Goal: Information Seeking & Learning: Learn about a topic

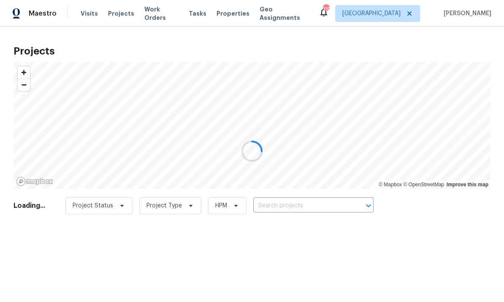
click at [406, 14] on div at bounding box center [252, 151] width 504 height 302
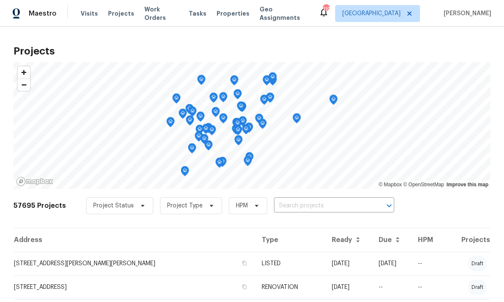
click at [118, 16] on span "Projects" at bounding box center [121, 13] width 26 height 8
click at [348, 204] on input "text" at bounding box center [322, 205] width 97 height 13
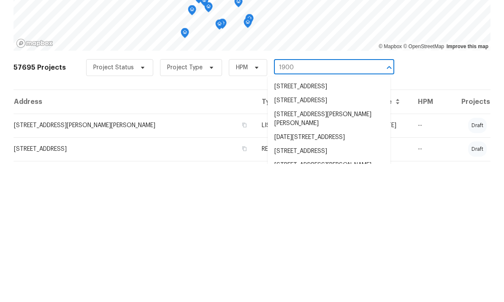
type input "1900"
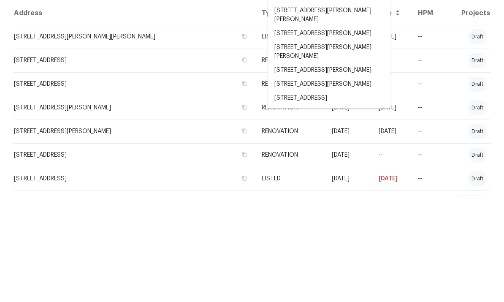
scroll to position [157, 0]
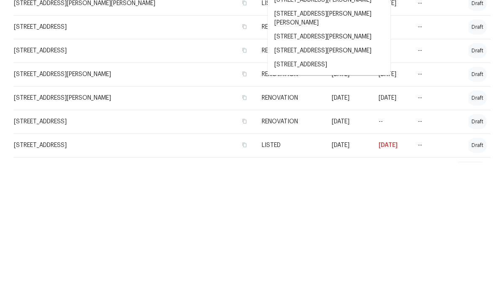
click at [331, 197] on li "[STREET_ADDRESS]" at bounding box center [329, 204] width 123 height 14
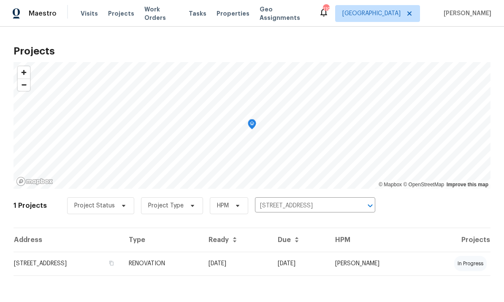
click at [73, 264] on td "[STREET_ADDRESS]" at bounding box center [68, 264] width 109 height 24
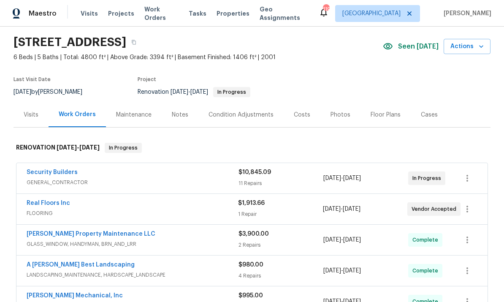
scroll to position [24, 0]
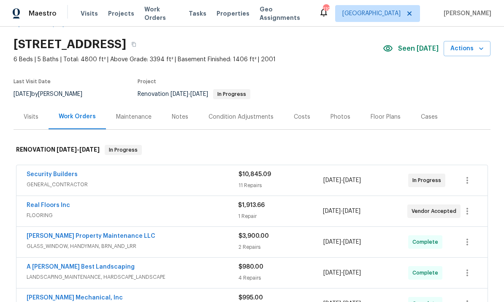
click at [186, 111] on div "Notes" at bounding box center [180, 116] width 37 height 25
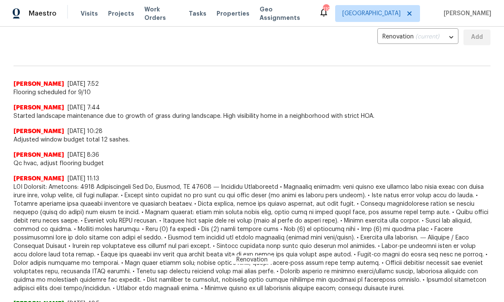
scroll to position [192, 0]
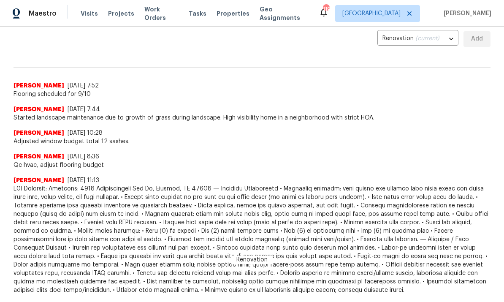
click at [152, 14] on span "Work Orders" at bounding box center [161, 13] width 34 height 17
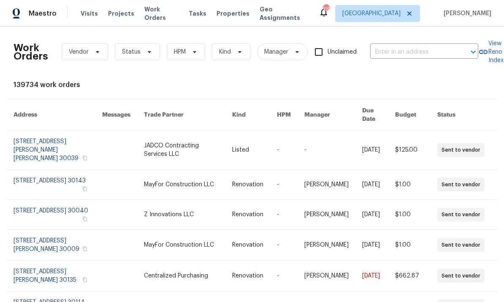
scroll to position [0, 0]
click at [120, 7] on div "Visits Projects Work Orders Tasks Properties Geo Assignments" at bounding box center [200, 13] width 238 height 17
click at [154, 15] on span "Work Orders" at bounding box center [161, 13] width 34 height 17
click at [122, 16] on span "Projects" at bounding box center [121, 13] width 26 height 8
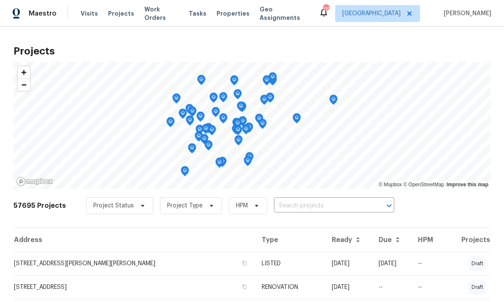
click at [294, 208] on input "text" at bounding box center [322, 205] width 97 height 13
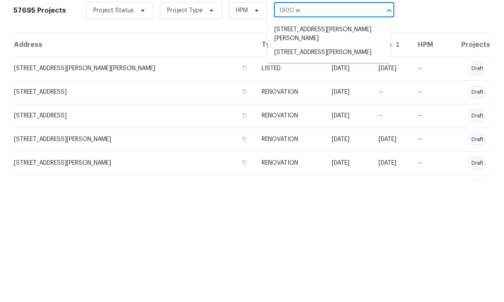
scroll to position [73, 0]
type input "1900"
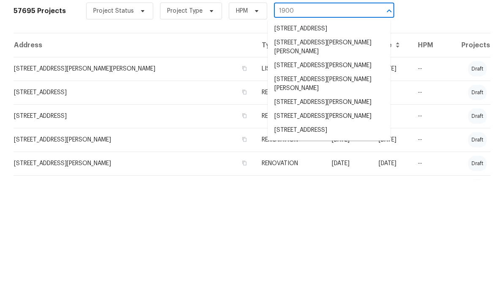
scroll to position [157, 0]
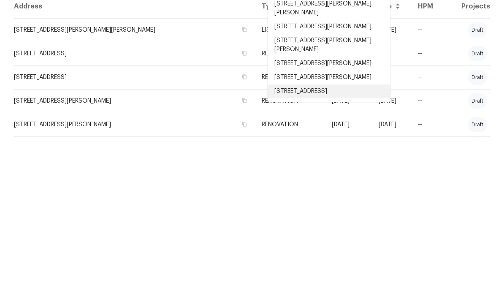
click at [328, 245] on li "[STREET_ADDRESS]" at bounding box center [329, 252] width 123 height 14
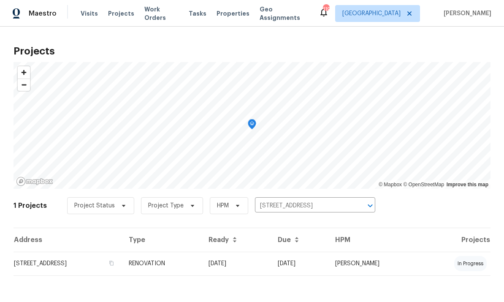
click at [109, 258] on td "[STREET_ADDRESS]" at bounding box center [68, 264] width 109 height 24
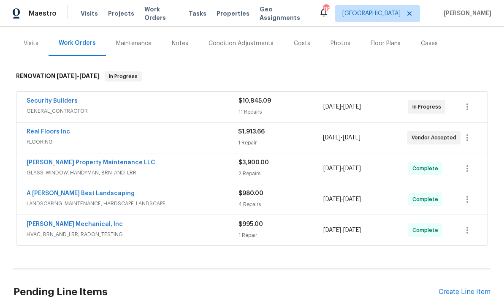
scroll to position [96, 0]
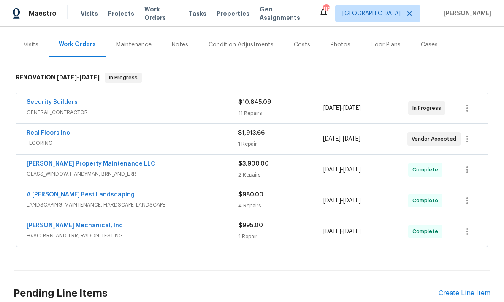
click at [82, 102] on div "Security Builders" at bounding box center [133, 103] width 212 height 10
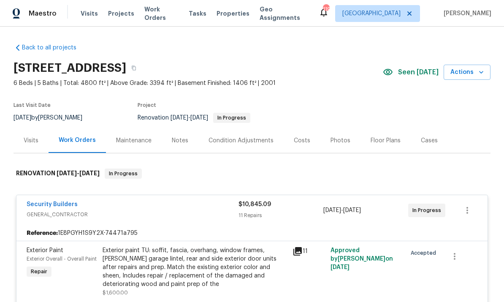
scroll to position [0, 0]
click at [302, 142] on div "Costs" at bounding box center [302, 140] width 16 height 8
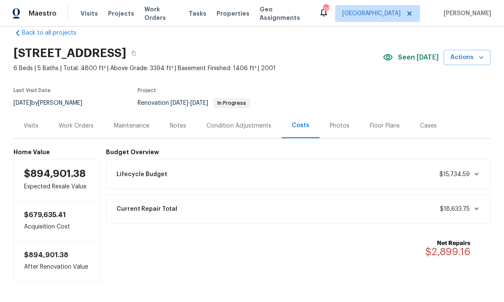
scroll to position [14, 0]
click at [371, 163] on div "Lifecycle Budget $15,734.59" at bounding box center [298, 175] width 385 height 30
click at [394, 171] on div "Lifecycle Budget $15,734.59" at bounding box center [298, 175] width 374 height 19
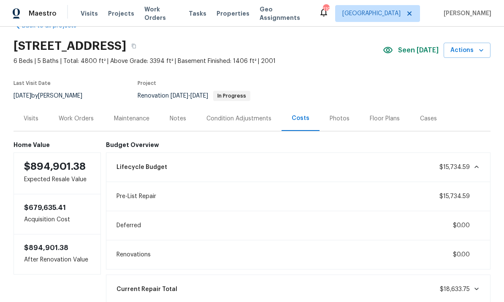
scroll to position [23, 0]
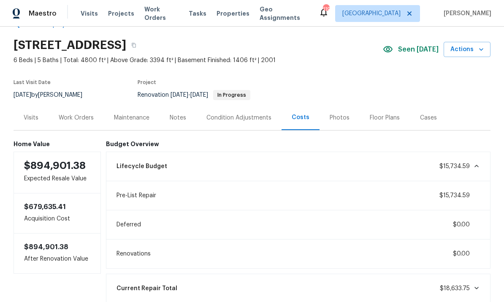
click at [251, 115] on div "Condition Adjustments" at bounding box center [239, 118] width 65 height 8
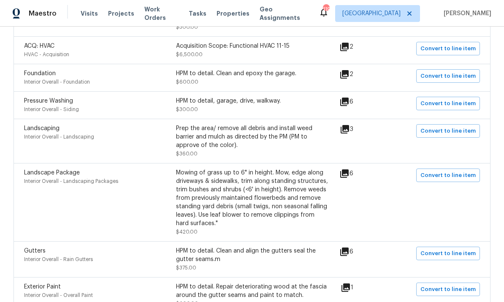
scroll to position [455, 0]
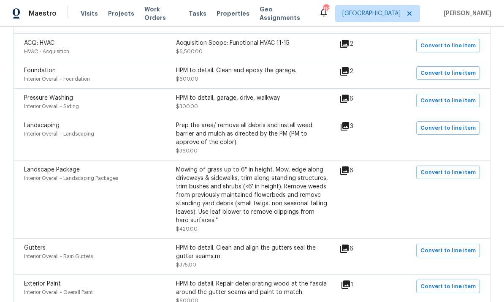
click at [253, 47] on div "Acquisition Scope: Functional HVAC 11-15" at bounding box center [252, 43] width 152 height 8
click at [350, 47] on icon at bounding box center [345, 44] width 10 height 10
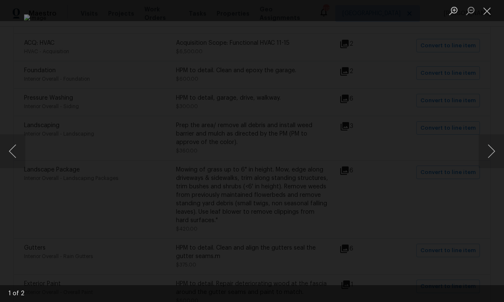
click at [486, 14] on button "Close lightbox" at bounding box center [487, 10] width 17 height 15
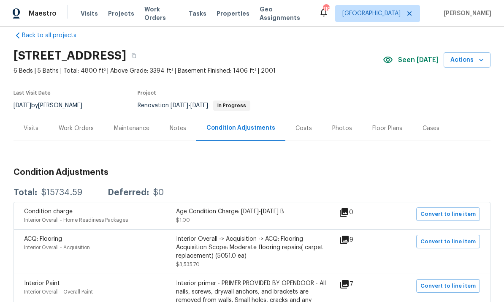
scroll to position [9, 0]
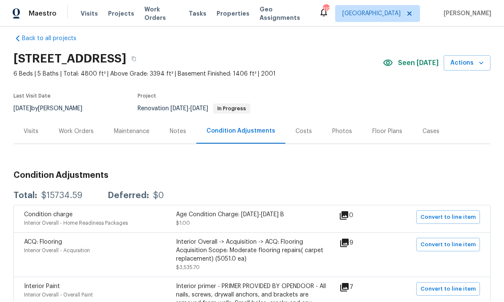
click at [81, 128] on div "Work Orders" at bounding box center [76, 131] width 35 height 8
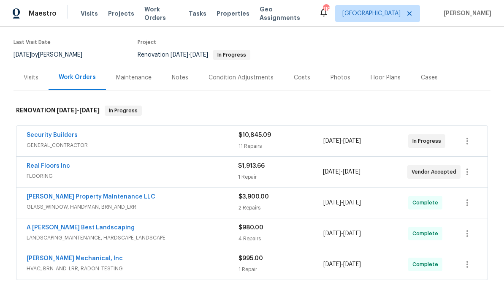
scroll to position [73, 0]
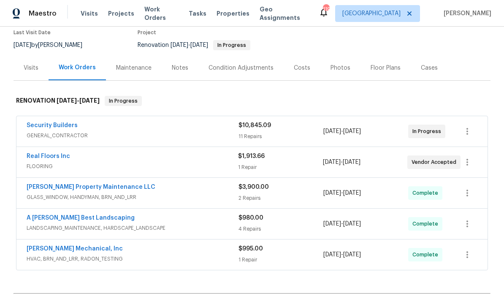
click at [87, 130] on div "Security Builders" at bounding box center [133, 126] width 212 height 10
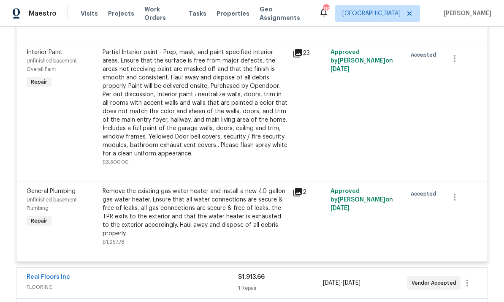
scroll to position [1007, 0]
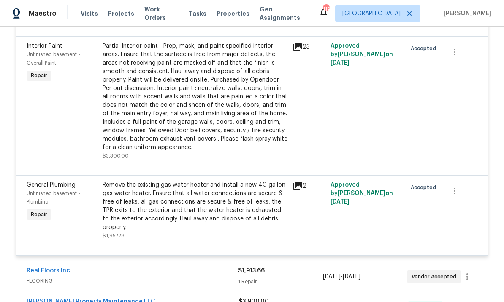
click at [185, 109] on div "Partial Interior paint - Prep, mask, and paint specified interior areas. Ensure…" at bounding box center [195, 97] width 185 height 110
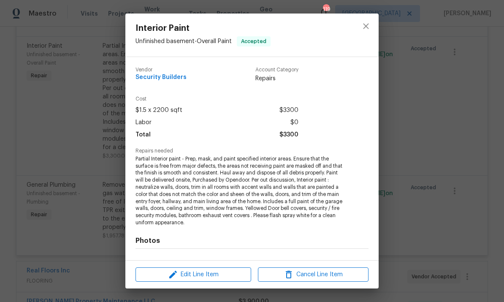
scroll to position [0, 0]
click at [369, 25] on icon "close" at bounding box center [366, 26] width 10 height 10
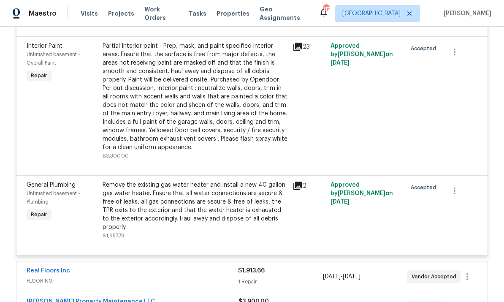
click at [87, 15] on span "Visits" at bounding box center [89, 13] width 17 height 8
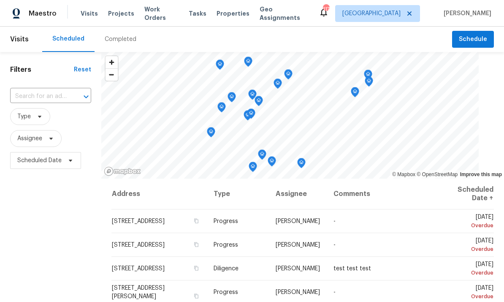
click at [120, 14] on span "Projects" at bounding box center [121, 13] width 26 height 8
click at [117, 13] on span "Projects" at bounding box center [121, 13] width 26 height 8
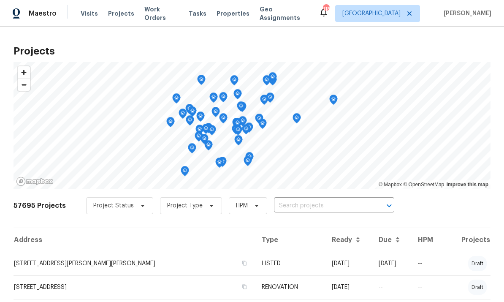
click at [281, 204] on input "text" at bounding box center [322, 205] width 97 height 13
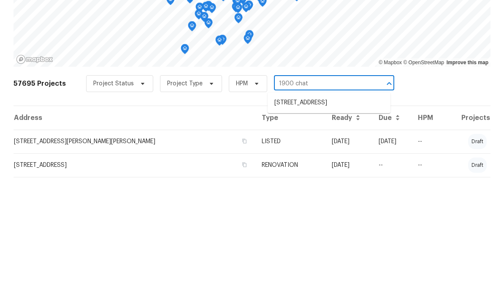
type input "1900 chatt"
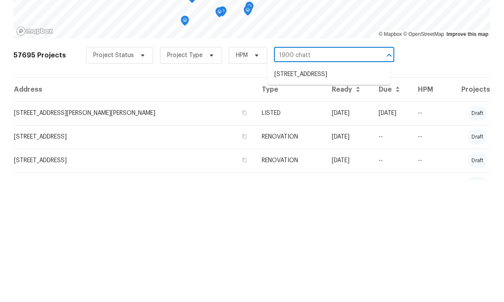
scroll to position [38, 0]
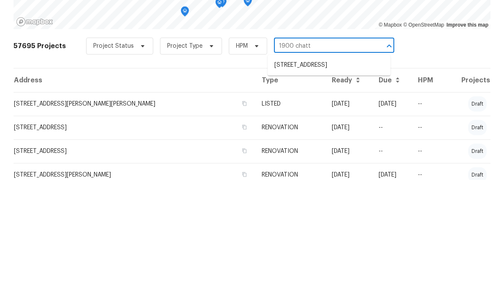
click at [326, 180] on li "[STREET_ADDRESS]" at bounding box center [329, 187] width 123 height 14
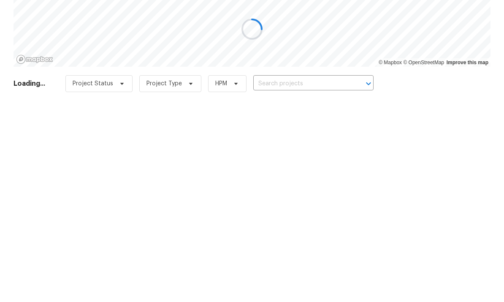
type input "[STREET_ADDRESS]"
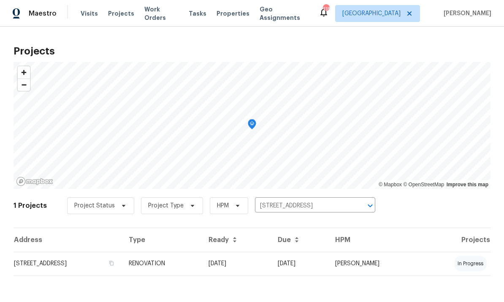
click at [92, 263] on td "[STREET_ADDRESS]" at bounding box center [68, 264] width 109 height 24
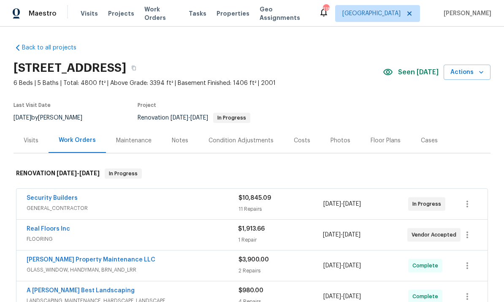
click at [29, 141] on div "Visits" at bounding box center [31, 140] width 15 height 8
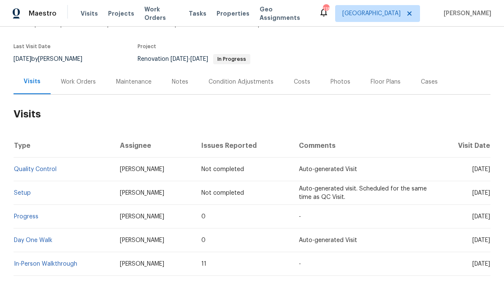
scroll to position [58, 0]
click at [48, 264] on link "In-Person Walkthrough" at bounding box center [45, 264] width 63 height 6
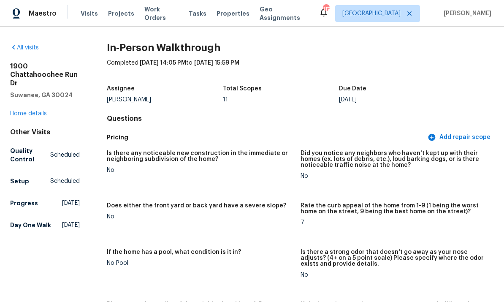
click at [345, 215] on div "Rate the curb appeal of the home from 1-9 (1 being the worst home on the street…" at bounding box center [394, 211] width 187 height 17
click at [161, 16] on span "Work Orders" at bounding box center [161, 13] width 34 height 17
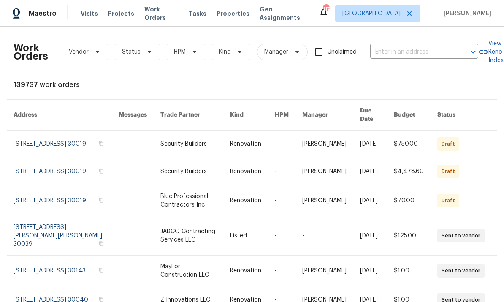
click at [119, 10] on span "Projects" at bounding box center [121, 13] width 26 height 8
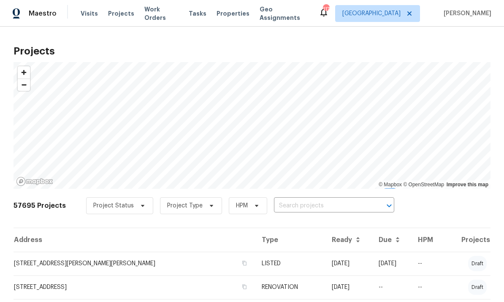
click at [323, 207] on input "text" at bounding box center [322, 205] width 97 height 13
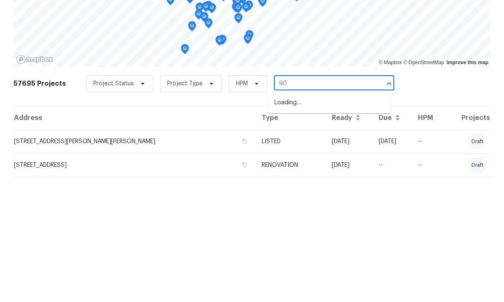
type input "9"
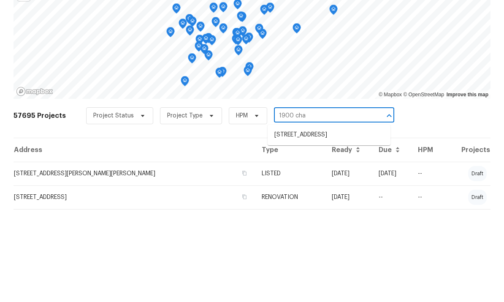
type input "1900 chat"
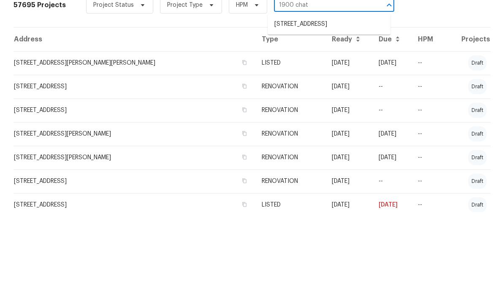
scroll to position [105, 0]
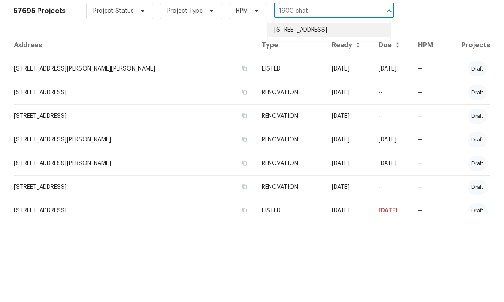
click at [343, 113] on li "[STREET_ADDRESS]" at bounding box center [329, 120] width 123 height 14
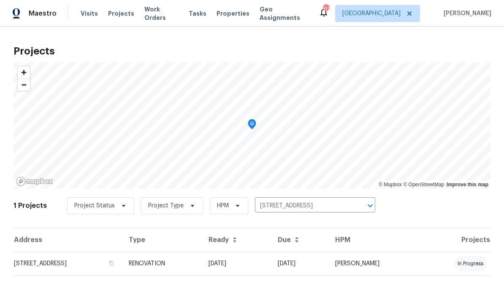
click at [118, 262] on td "[STREET_ADDRESS]" at bounding box center [68, 264] width 109 height 24
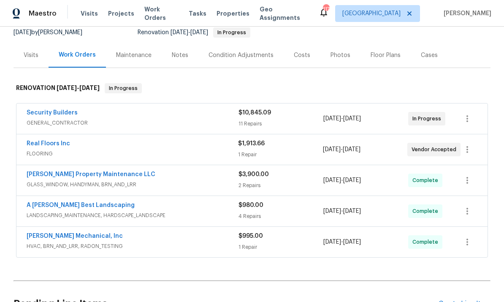
scroll to position [91, 0]
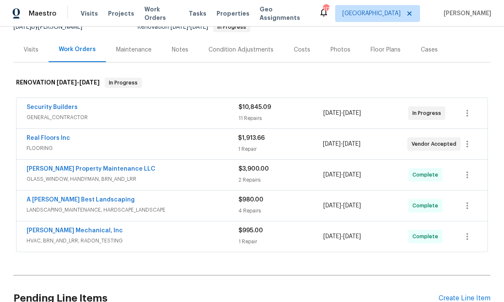
click at [74, 106] on link "Security Builders" at bounding box center [52, 107] width 51 height 6
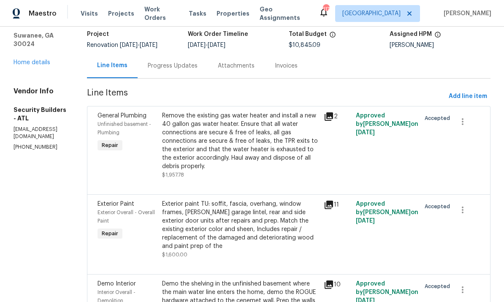
click at [288, 142] on div "Remove the existing gas water heater and install a new 40 gallon gas water heat…" at bounding box center [240, 140] width 157 height 59
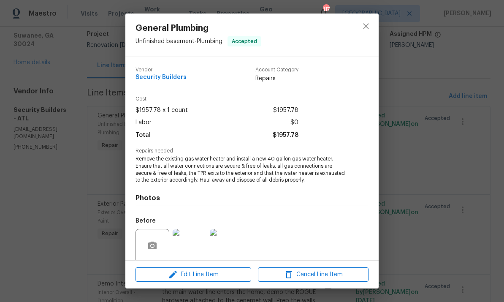
click at [35, 72] on div "General Plumbing Unfinished basement - Plumbing Accepted Vendor Security Builde…" at bounding box center [252, 151] width 504 height 302
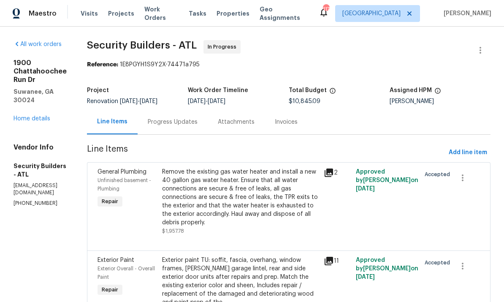
click at [120, 14] on span "Projects" at bounding box center [121, 13] width 26 height 8
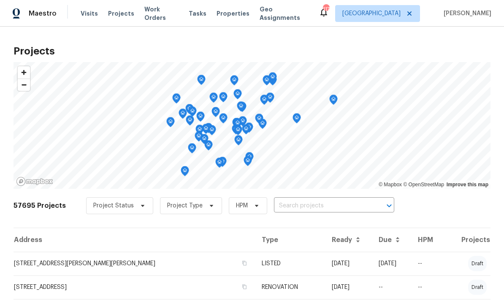
click at [289, 207] on input "text" at bounding box center [322, 205] width 97 height 13
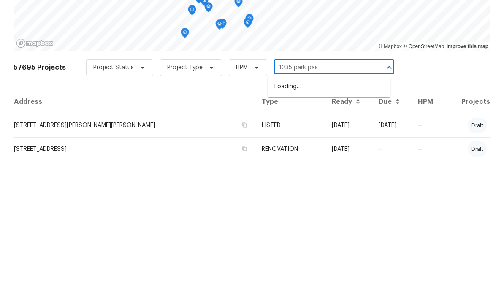
type input "1235 park pass"
click at [314, 218] on li "[STREET_ADDRESS]" at bounding box center [329, 225] width 123 height 14
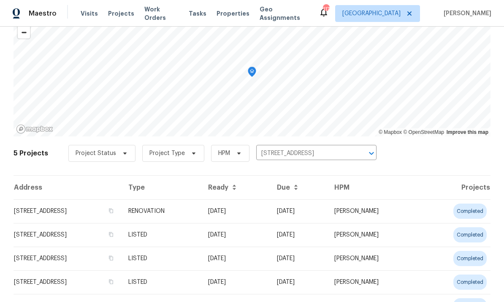
scroll to position [53, 0]
click at [76, 207] on td "[STREET_ADDRESS]" at bounding box center [68, 210] width 108 height 24
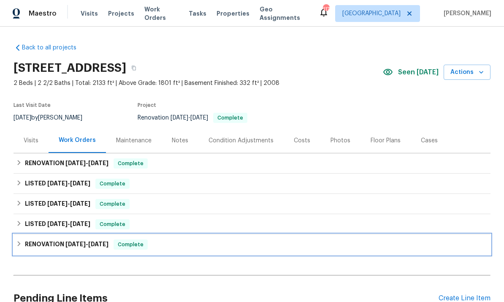
click at [57, 244] on h6 "RENOVATION [DATE] - [DATE]" at bounding box center [67, 244] width 84 height 10
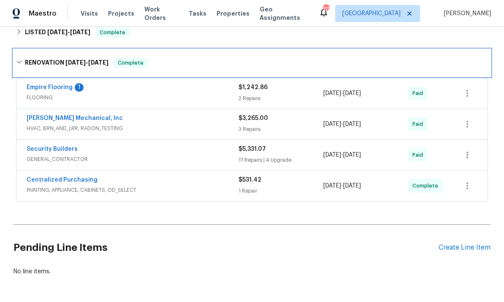
scroll to position [191, 0]
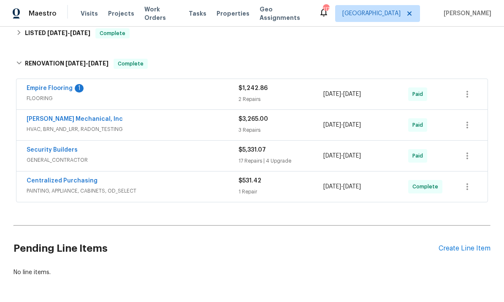
click at [73, 183] on link "Centralized Purchasing" at bounding box center [62, 181] width 71 height 6
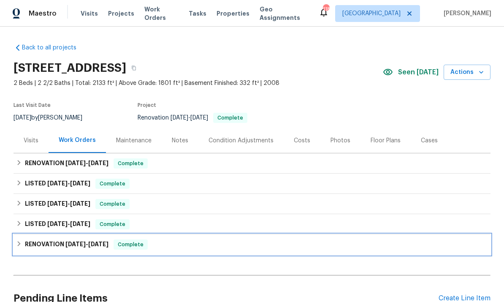
click at [49, 240] on h6 "RENOVATION 2/10/25 - 2/25/25" at bounding box center [67, 244] width 84 height 10
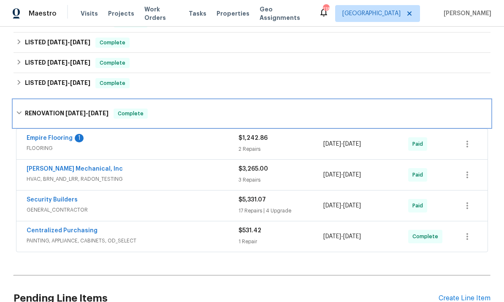
scroll to position [145, 0]
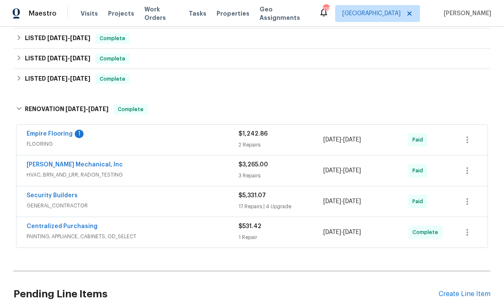
click at [52, 193] on link "Security Builders" at bounding box center [52, 196] width 51 height 6
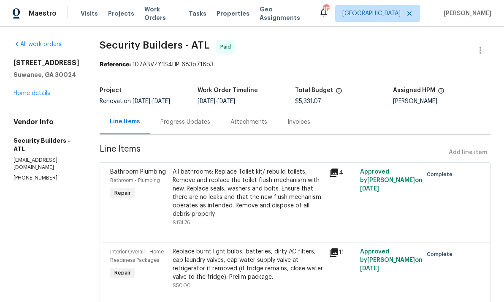
click at [31, 90] on link "Home details" at bounding box center [32, 93] width 37 height 6
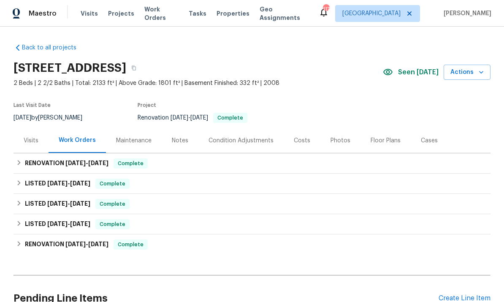
click at [25, 135] on div "Visits" at bounding box center [31, 140] width 35 height 25
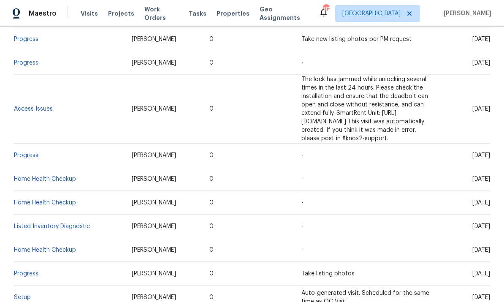
scroll to position [262, 0]
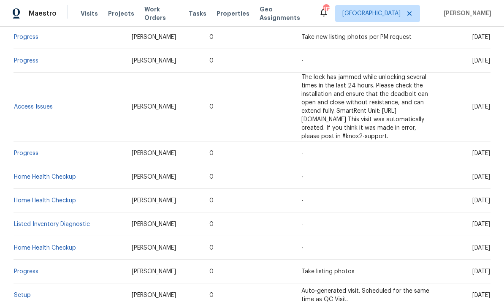
click at [51, 198] on link "Home Health Checkup" at bounding box center [45, 201] width 62 height 6
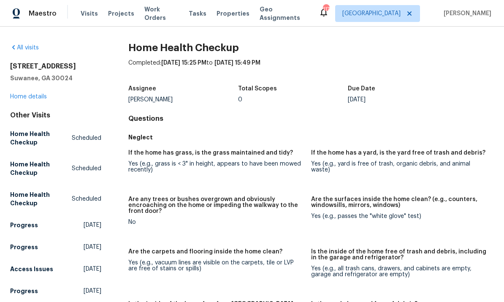
click at [39, 97] on link "Home details" at bounding box center [28, 97] width 37 height 6
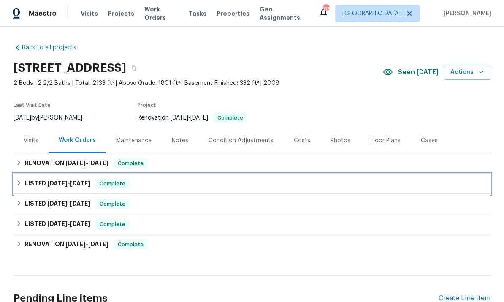
click at [49, 179] on h6 "LISTED 7/23/25 - 7/30/25" at bounding box center [57, 184] width 65 height 10
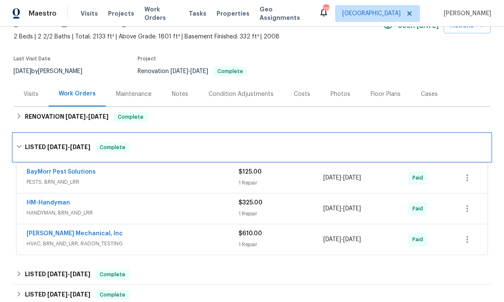
scroll to position [51, 0]
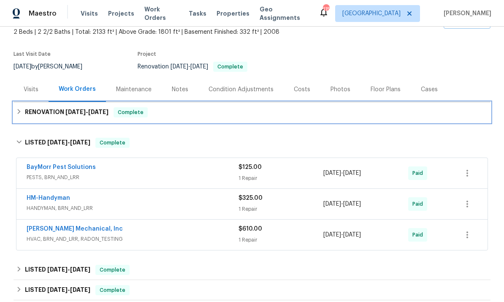
click at [48, 112] on h6 "RENOVATION 8/22/25 - 9/1/25" at bounding box center [67, 112] width 84 height 10
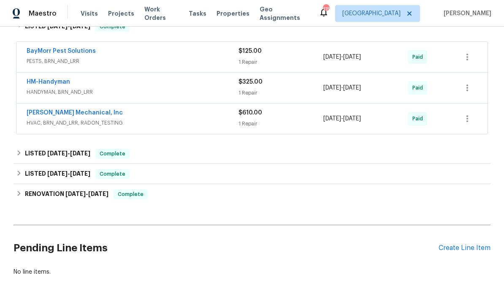
scroll to position [246, 0]
